Goal: Information Seeking & Learning: Learn about a topic

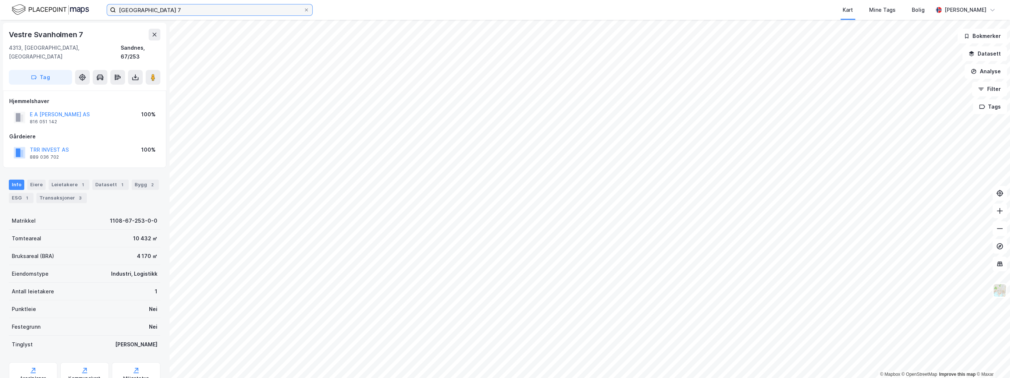
click at [162, 12] on input "[GEOGRAPHIC_DATA] 7" at bounding box center [210, 9] width 188 height 11
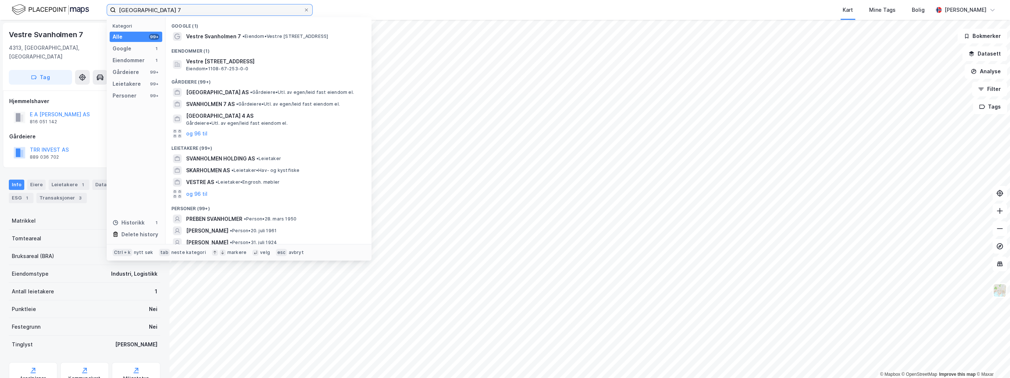
click at [162, 12] on input "[GEOGRAPHIC_DATA] 7" at bounding box center [210, 9] width 188 height 11
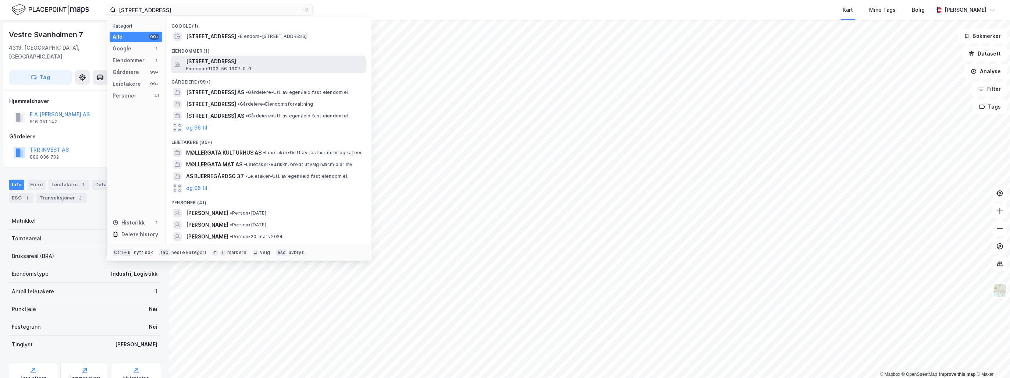
click at [229, 63] on span "[STREET_ADDRESS]" at bounding box center [274, 61] width 177 height 9
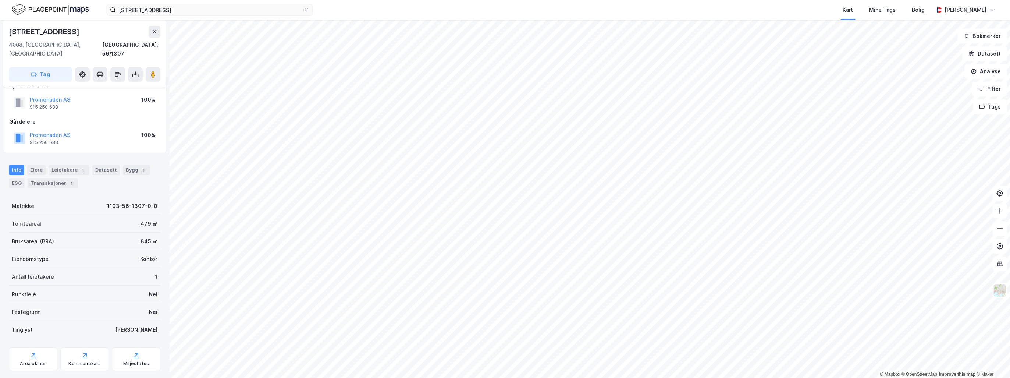
scroll to position [22, 0]
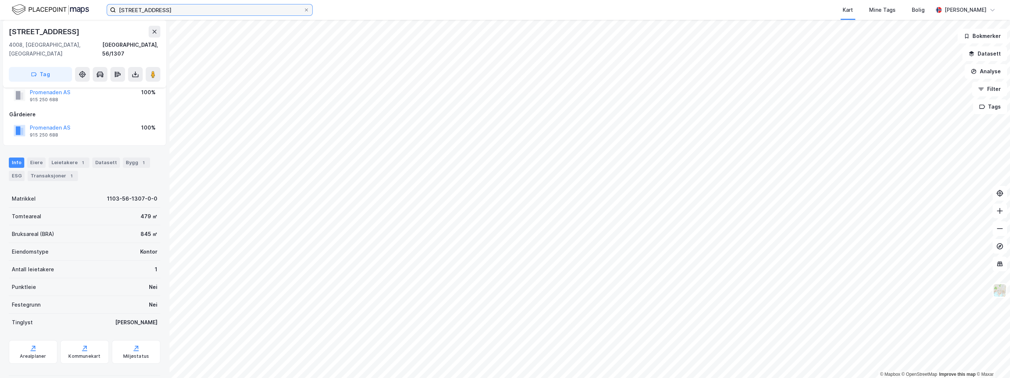
click at [170, 8] on input "[STREET_ADDRESS]" at bounding box center [210, 9] width 188 height 11
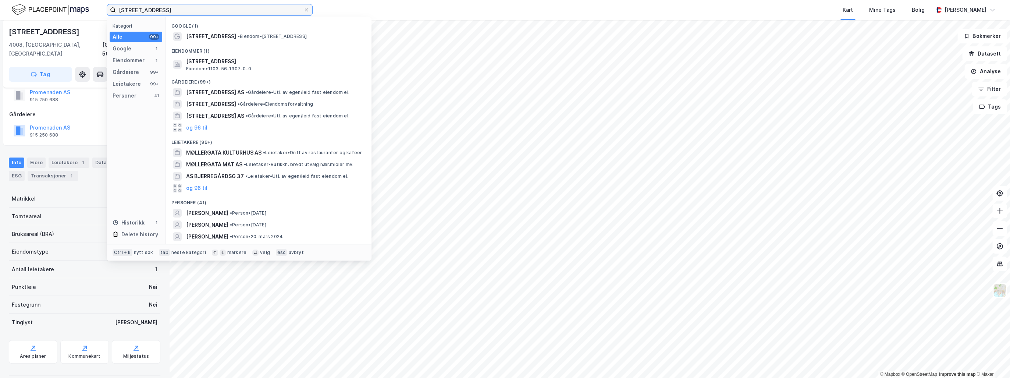
click at [170, 8] on input "[STREET_ADDRESS]" at bounding box center [210, 9] width 188 height 11
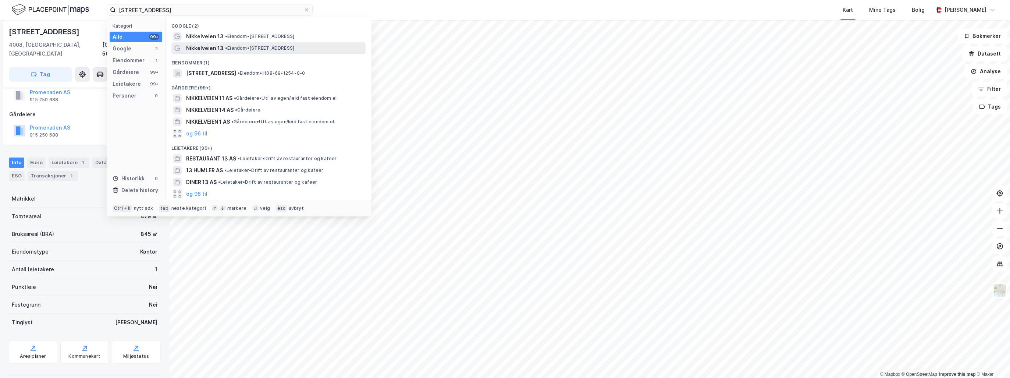
click at [204, 43] on div "Nikkelveien 13 • Eiendom • [STREET_ADDRESS]" at bounding box center [268, 48] width 194 height 12
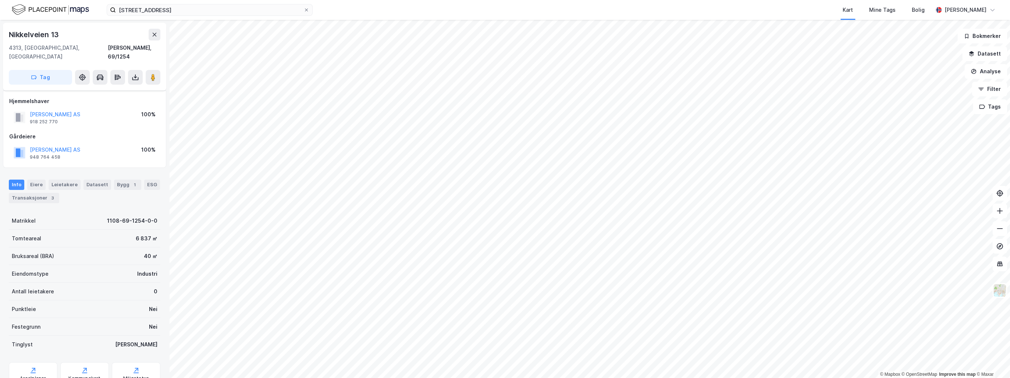
scroll to position [22, 0]
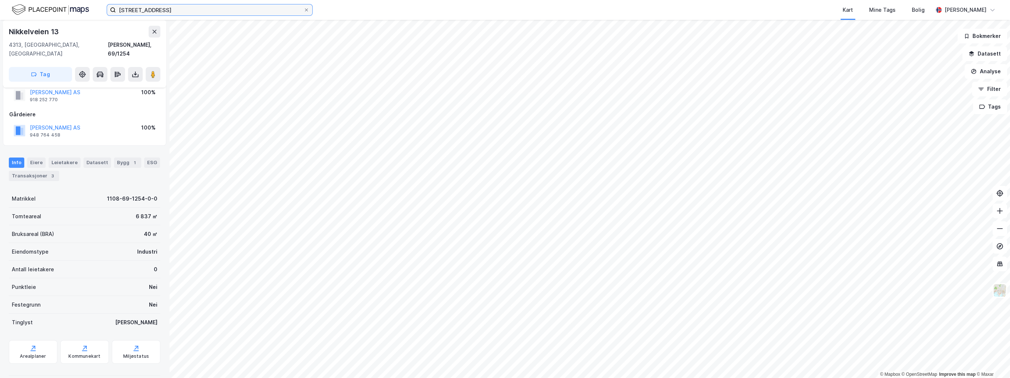
click at [177, 4] on input "[STREET_ADDRESS]" at bounding box center [210, 9] width 188 height 11
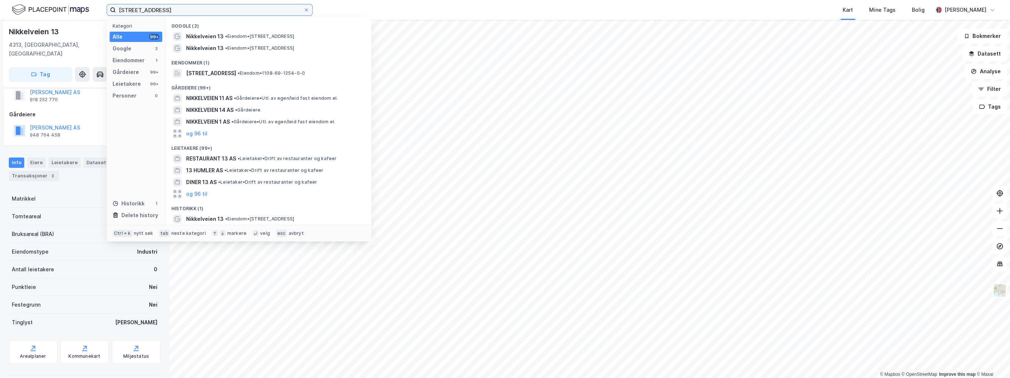
click at [177, 4] on input "[STREET_ADDRESS]" at bounding box center [210, 9] width 188 height 11
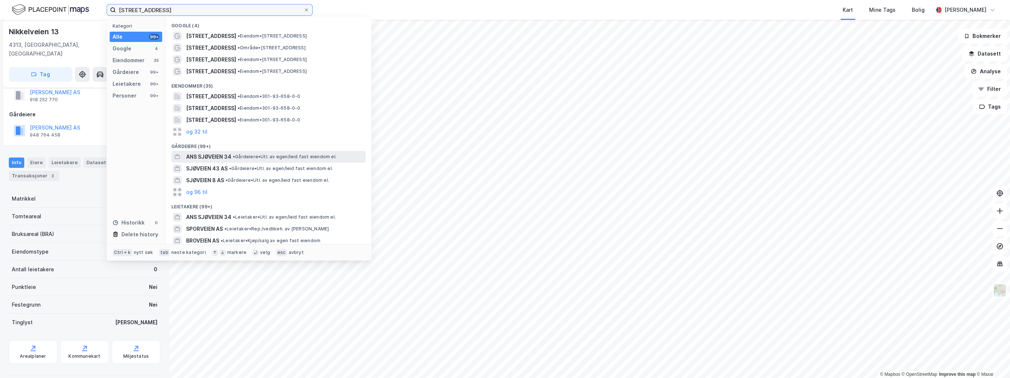
scroll to position [0, 0]
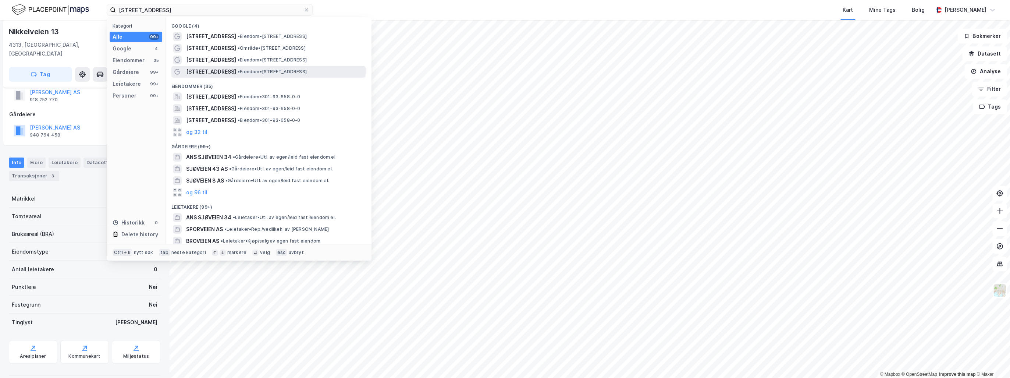
click at [247, 71] on span "• Eiendom • [STREET_ADDRESS]" at bounding box center [272, 72] width 69 height 6
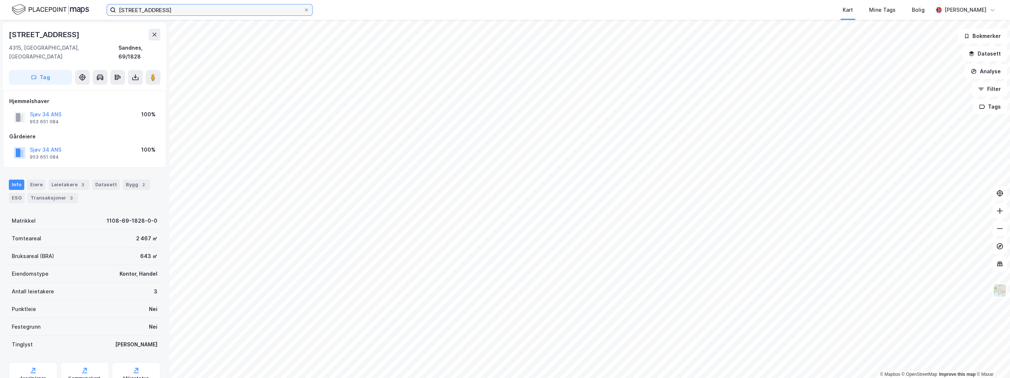
click at [138, 13] on input "[STREET_ADDRESS]" at bounding box center [210, 9] width 188 height 11
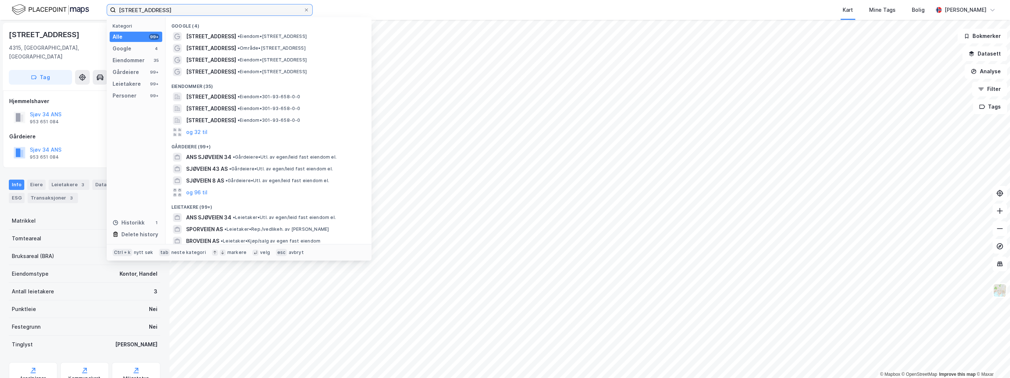
click at [138, 13] on input "[STREET_ADDRESS]" at bounding box center [210, 9] width 188 height 11
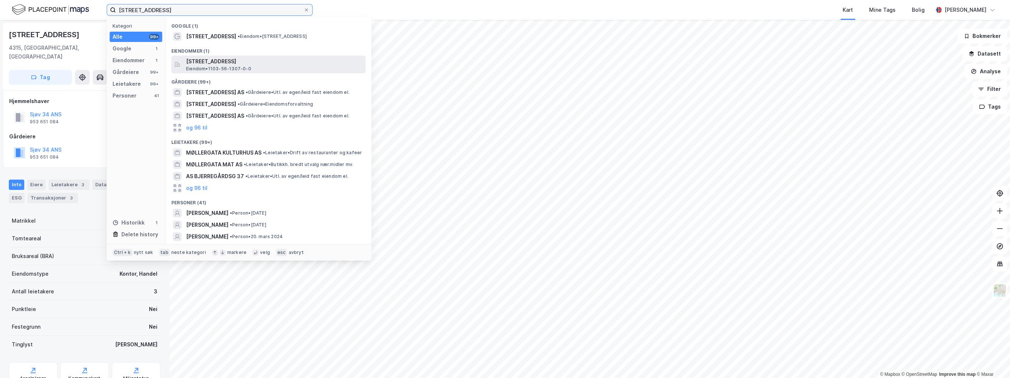
type input "[STREET_ADDRESS]"
click at [237, 66] on span "Eiendom • 1103-56-1307-0-0" at bounding box center [218, 69] width 65 height 6
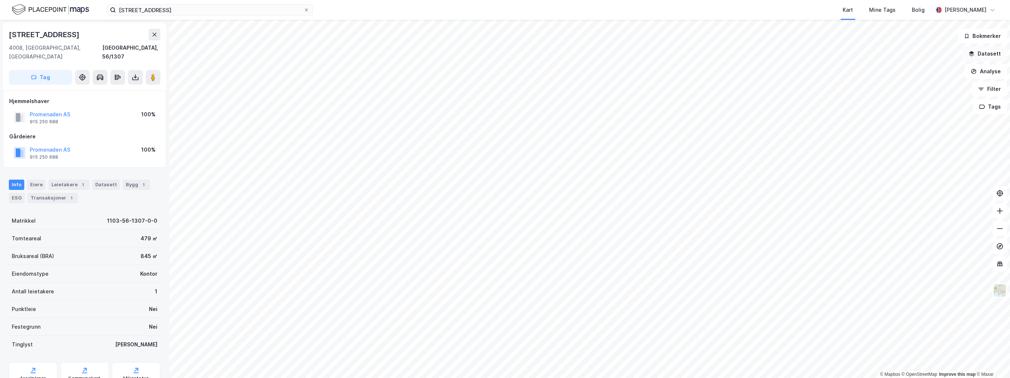
click at [993, 52] on button "Datasett" at bounding box center [984, 53] width 45 height 15
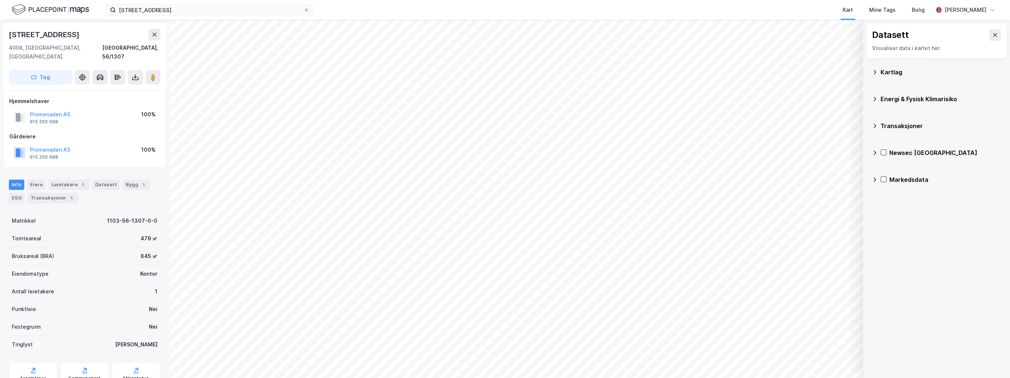
click at [876, 72] on icon at bounding box center [875, 72] width 6 height 6
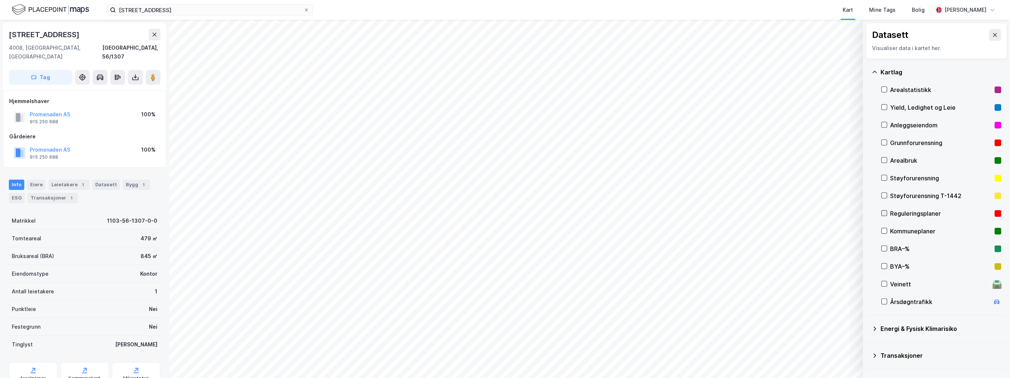
click at [884, 212] on icon at bounding box center [884, 212] width 5 height 5
click at [886, 230] on icon at bounding box center [885, 231] width 4 height 3
click at [884, 230] on icon at bounding box center [884, 230] width 5 height 5
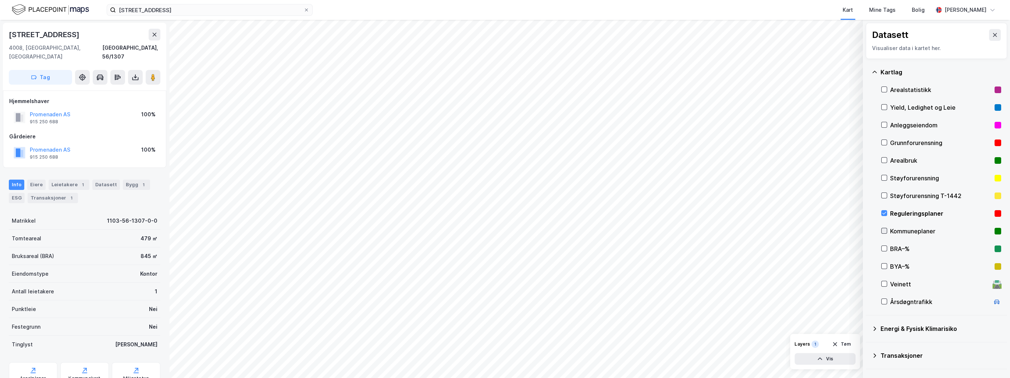
click at [884, 230] on icon at bounding box center [884, 230] width 5 height 5
